Goal: Task Accomplishment & Management: Manage account settings

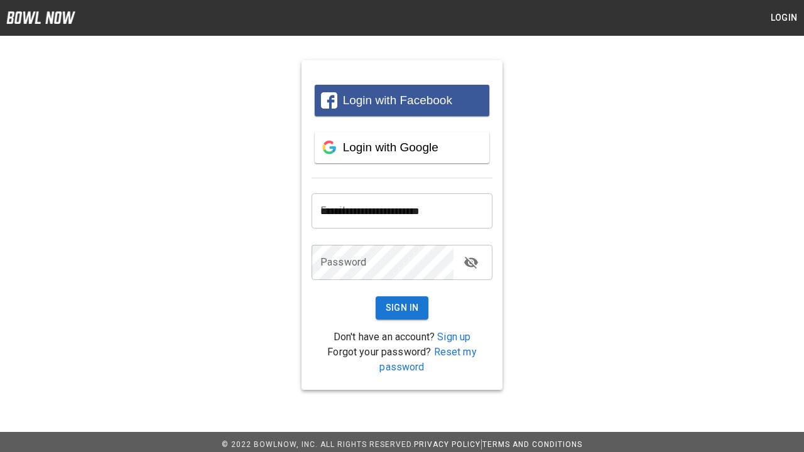
type input "**********"
click at [402, 308] on button "Sign In" at bounding box center [402, 308] width 53 height 23
